Goal: Transaction & Acquisition: Purchase product/service

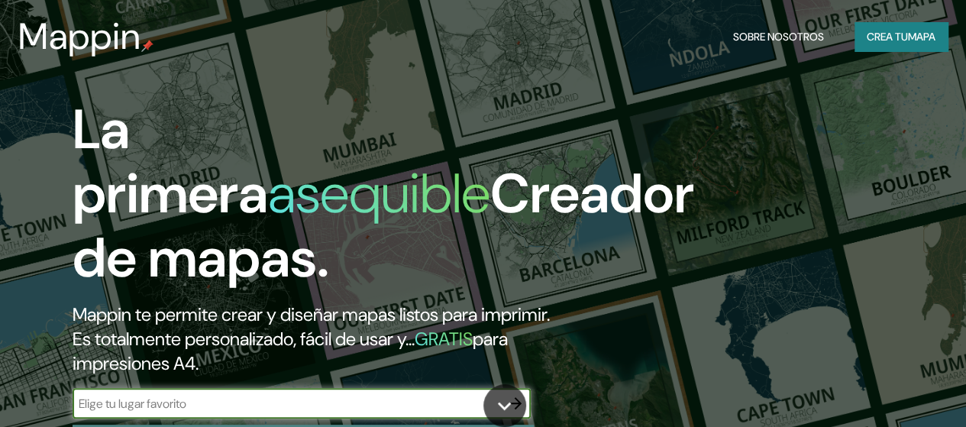
click at [908, 34] on font "mapa" at bounding box center [921, 37] width 27 height 14
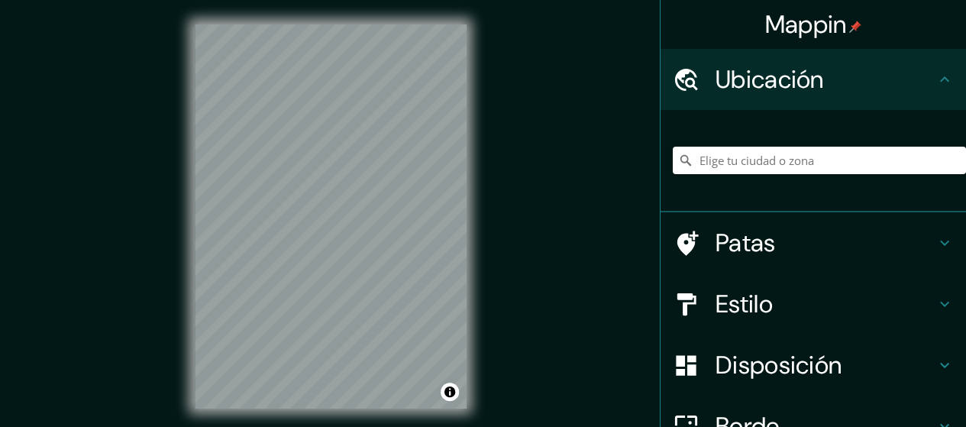
click at [808, 77] on font "Ubicación" at bounding box center [770, 79] width 108 height 32
click at [762, 160] on input "Elige tu ciudad o zona" at bounding box center [819, 160] width 293 height 27
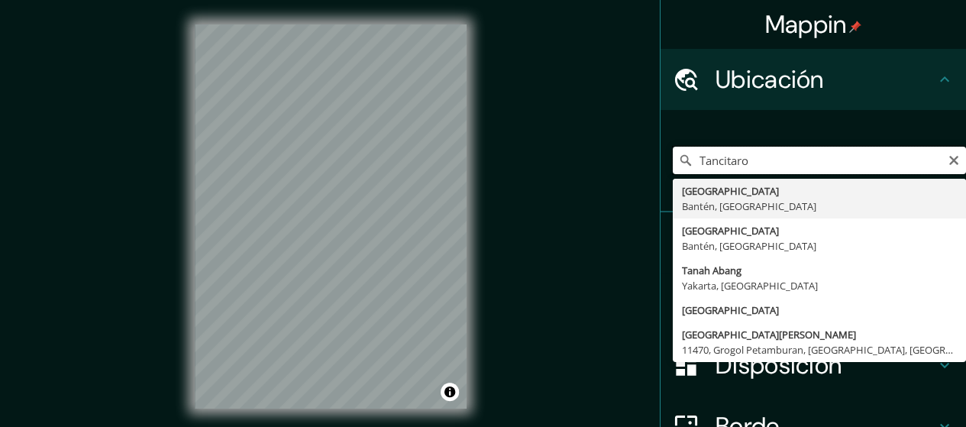
click at [782, 158] on input "Tancitaro" at bounding box center [819, 160] width 293 height 27
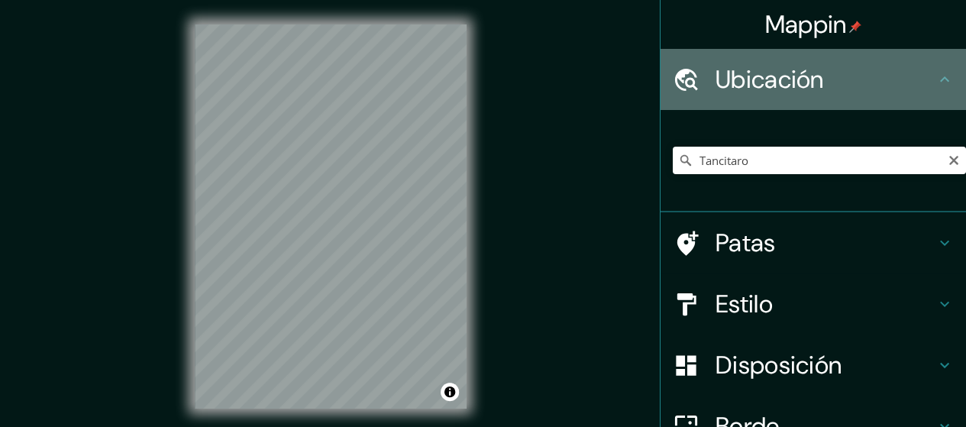
click at [680, 76] on icon at bounding box center [686, 79] width 27 height 27
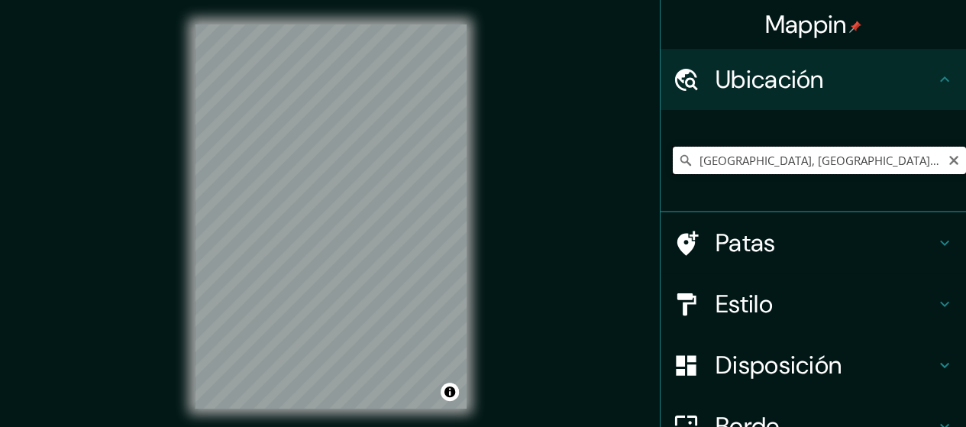
click at [870, 155] on input "[GEOGRAPHIC_DATA], [GEOGRAPHIC_DATA], [GEOGRAPHIC_DATA]" at bounding box center [819, 160] width 293 height 27
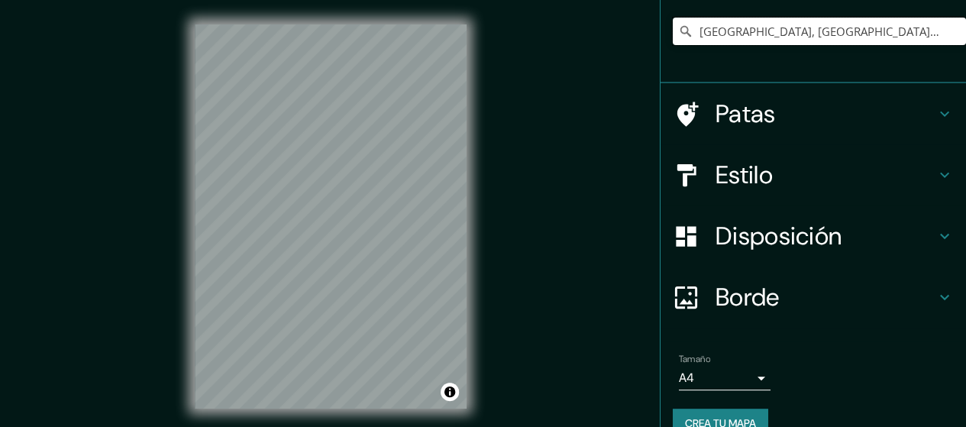
scroll to position [153, 0]
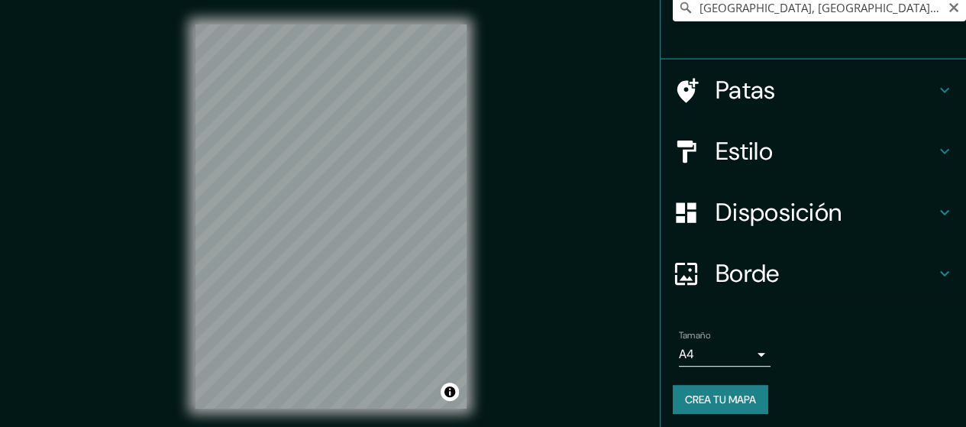
click at [608, 164] on div "Mappin Ubicación [GEOGRAPHIC_DATA], [GEOGRAPHIC_DATA], [GEOGRAPHIC_DATA] Patas …" at bounding box center [483, 229] width 966 height 458
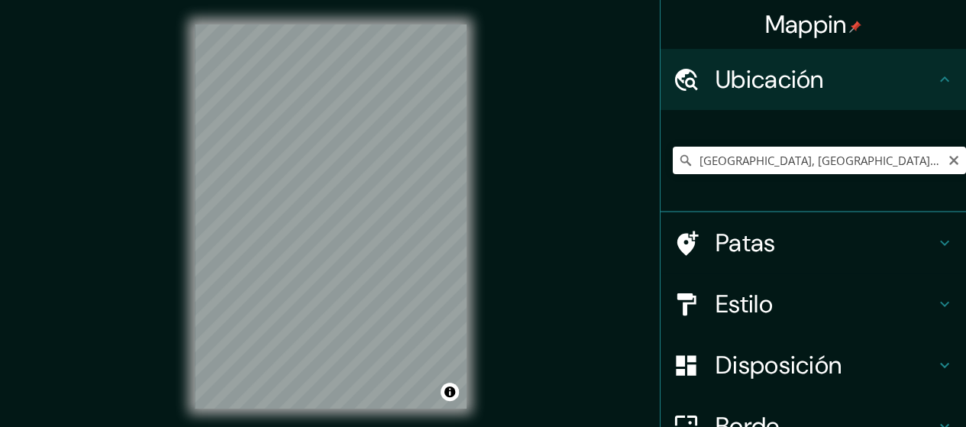
scroll to position [0, 0]
click at [741, 76] on h4 "Location" at bounding box center [826, 79] width 220 height 31
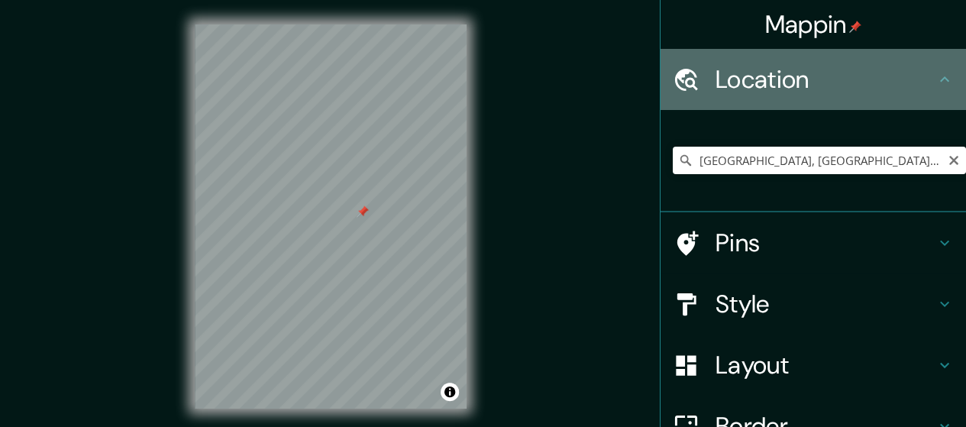
click at [673, 78] on icon at bounding box center [686, 79] width 27 height 27
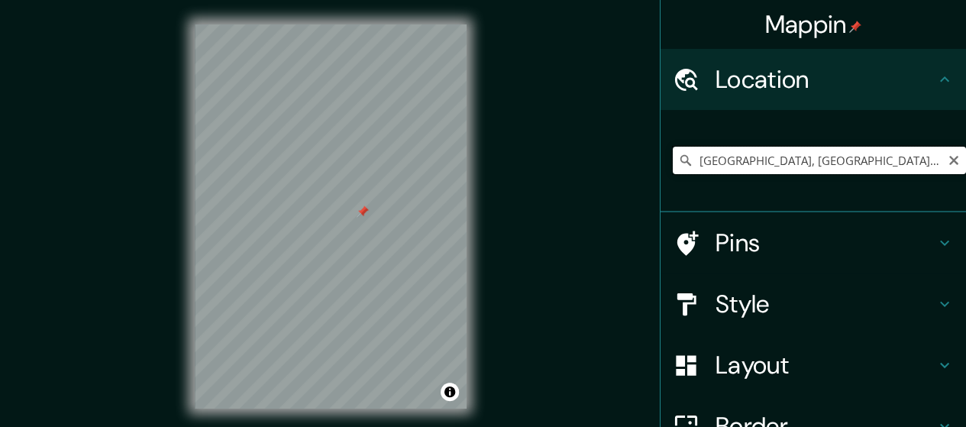
click at [859, 161] on input "[GEOGRAPHIC_DATA], [GEOGRAPHIC_DATA], [GEOGRAPHIC_DATA]" at bounding box center [819, 160] width 293 height 27
click at [807, 160] on input "[GEOGRAPHIC_DATA], [GEOGRAPHIC_DATA], [GEOGRAPHIC_DATA]" at bounding box center [819, 160] width 293 height 27
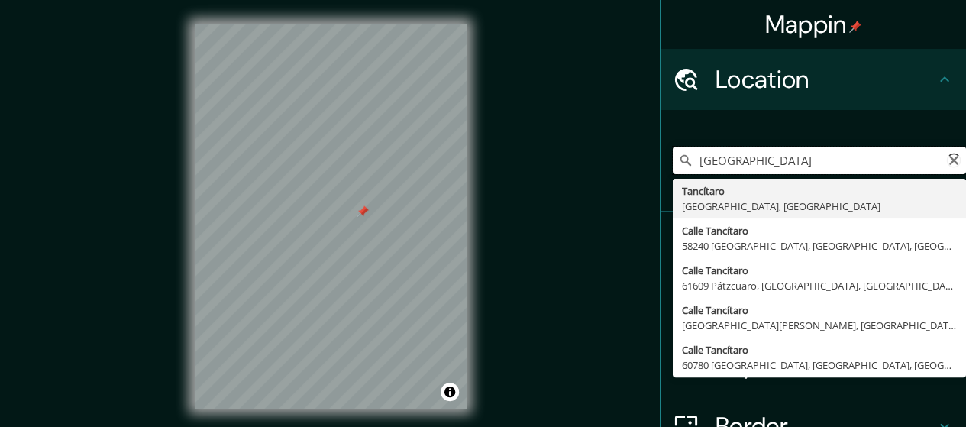
click at [776, 159] on input "[GEOGRAPHIC_DATA]" at bounding box center [819, 160] width 293 height 27
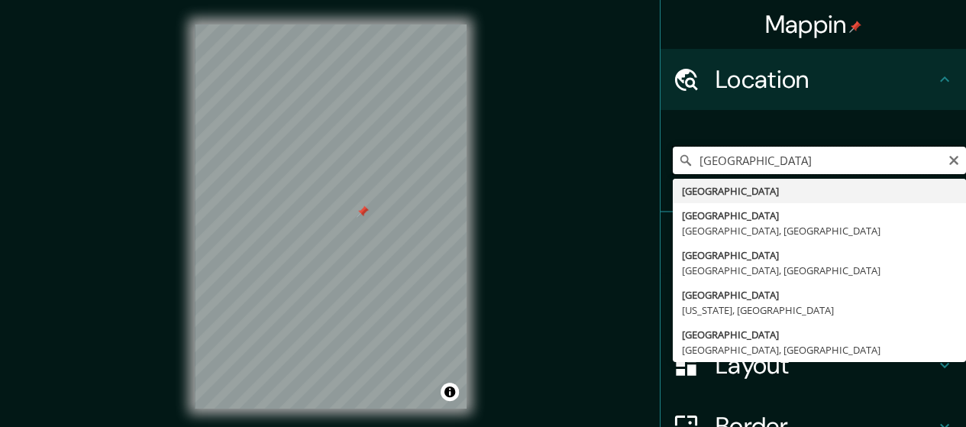
type input "[GEOGRAPHIC_DATA]"
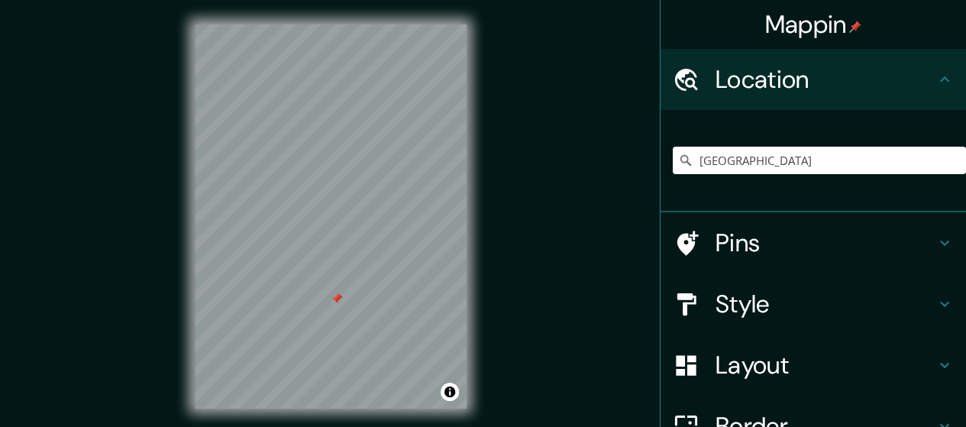
click at [940, 305] on icon at bounding box center [944, 304] width 9 height 5
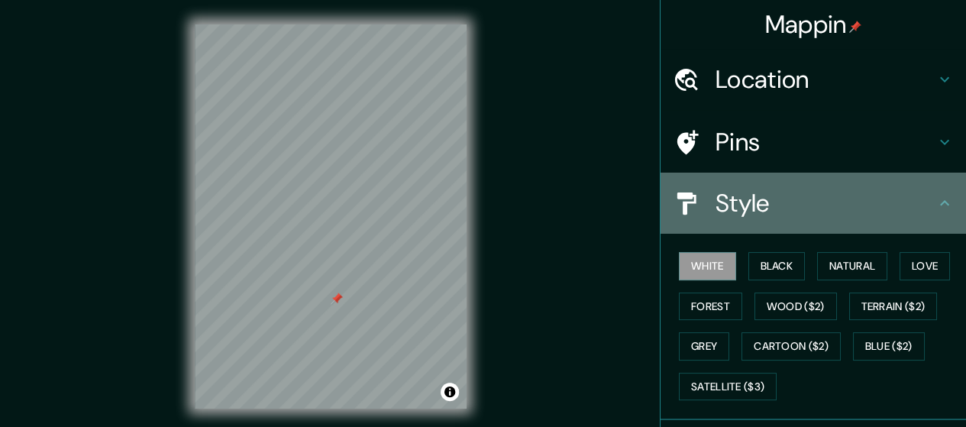
click at [940, 203] on icon at bounding box center [944, 202] width 9 height 5
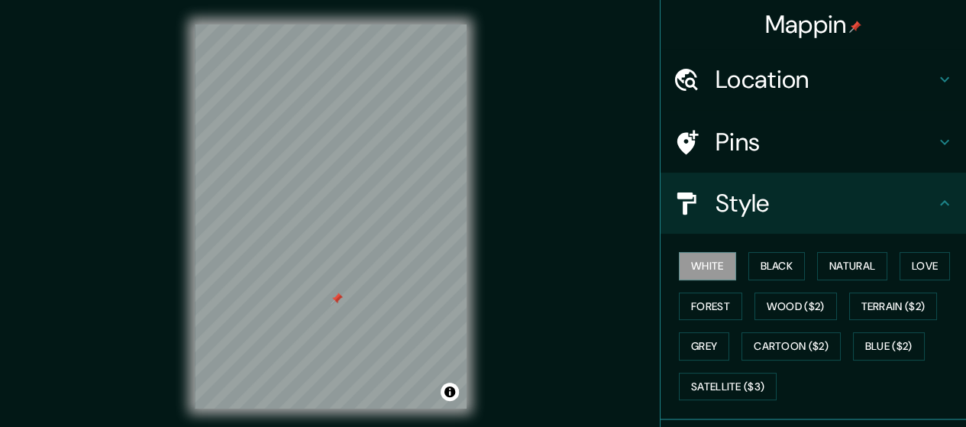
click at [940, 204] on icon at bounding box center [944, 202] width 9 height 5
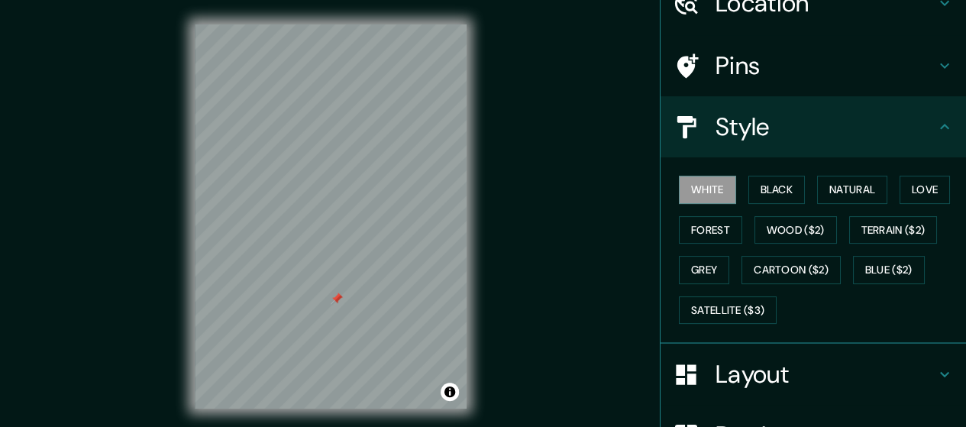
click at [936, 366] on icon at bounding box center [945, 374] width 18 height 18
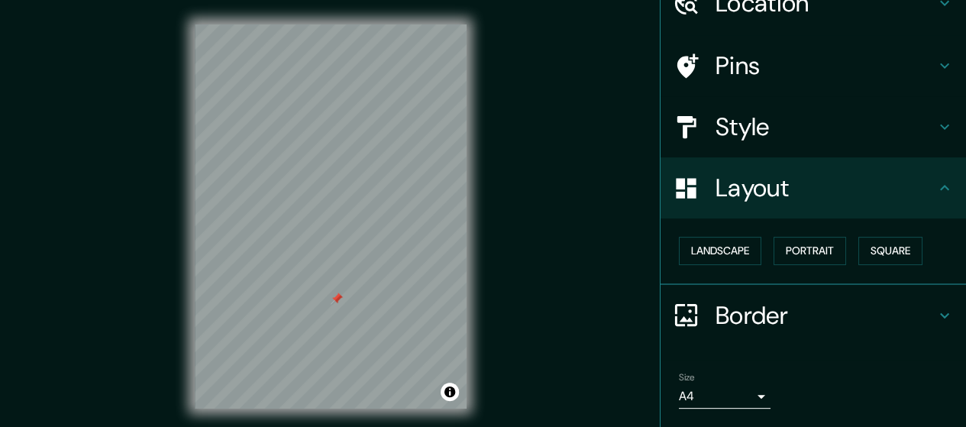
click at [936, 312] on icon at bounding box center [945, 315] width 18 height 18
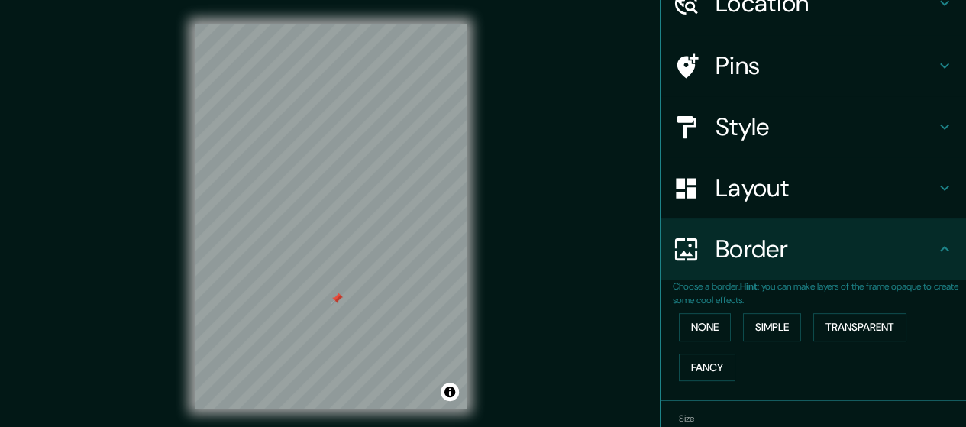
click at [936, 248] on icon at bounding box center [945, 249] width 18 height 18
